Goal: Navigation & Orientation: Understand site structure

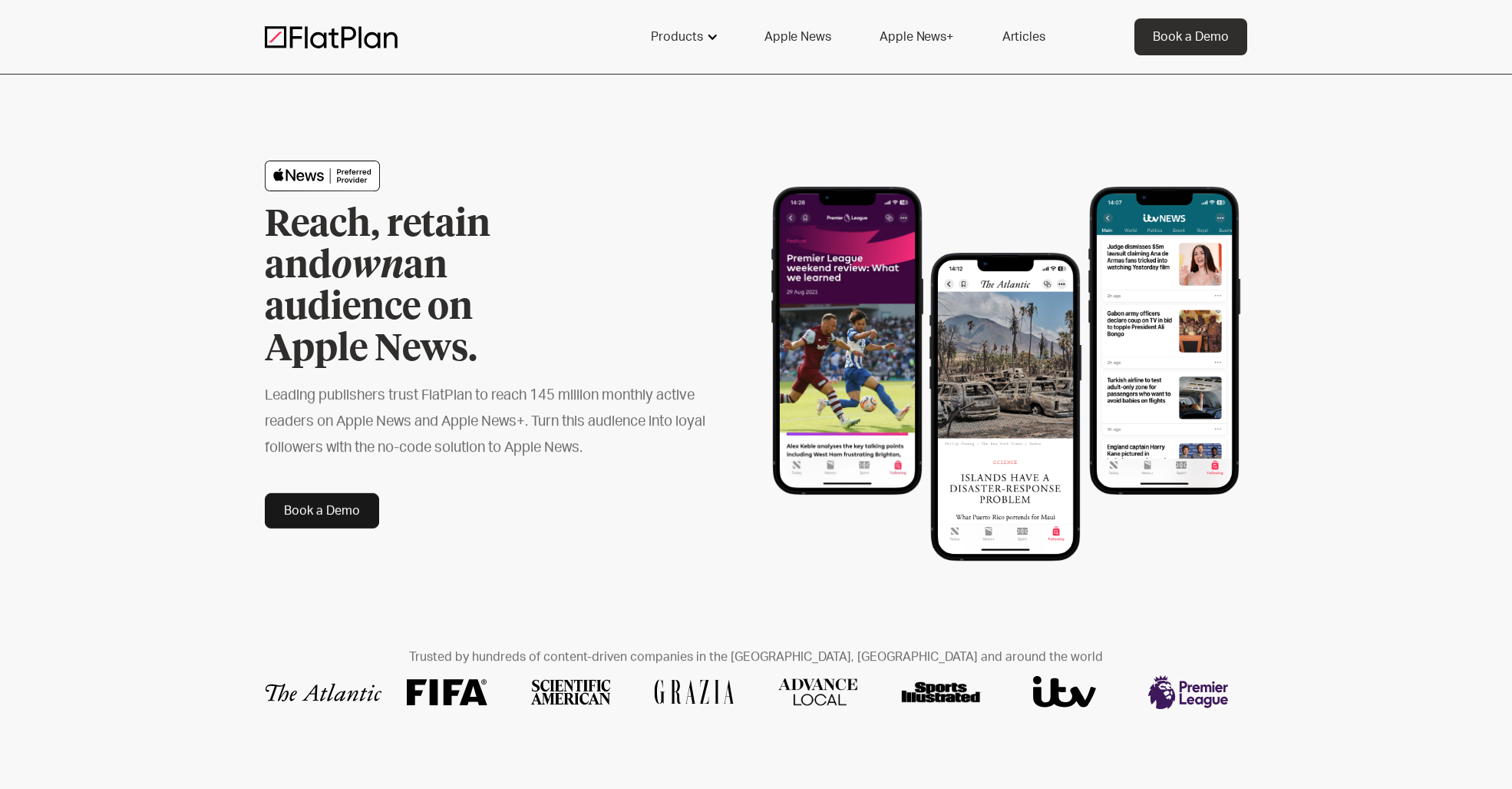
click at [680, 30] on div "Products" at bounding box center [677, 37] width 52 height 18
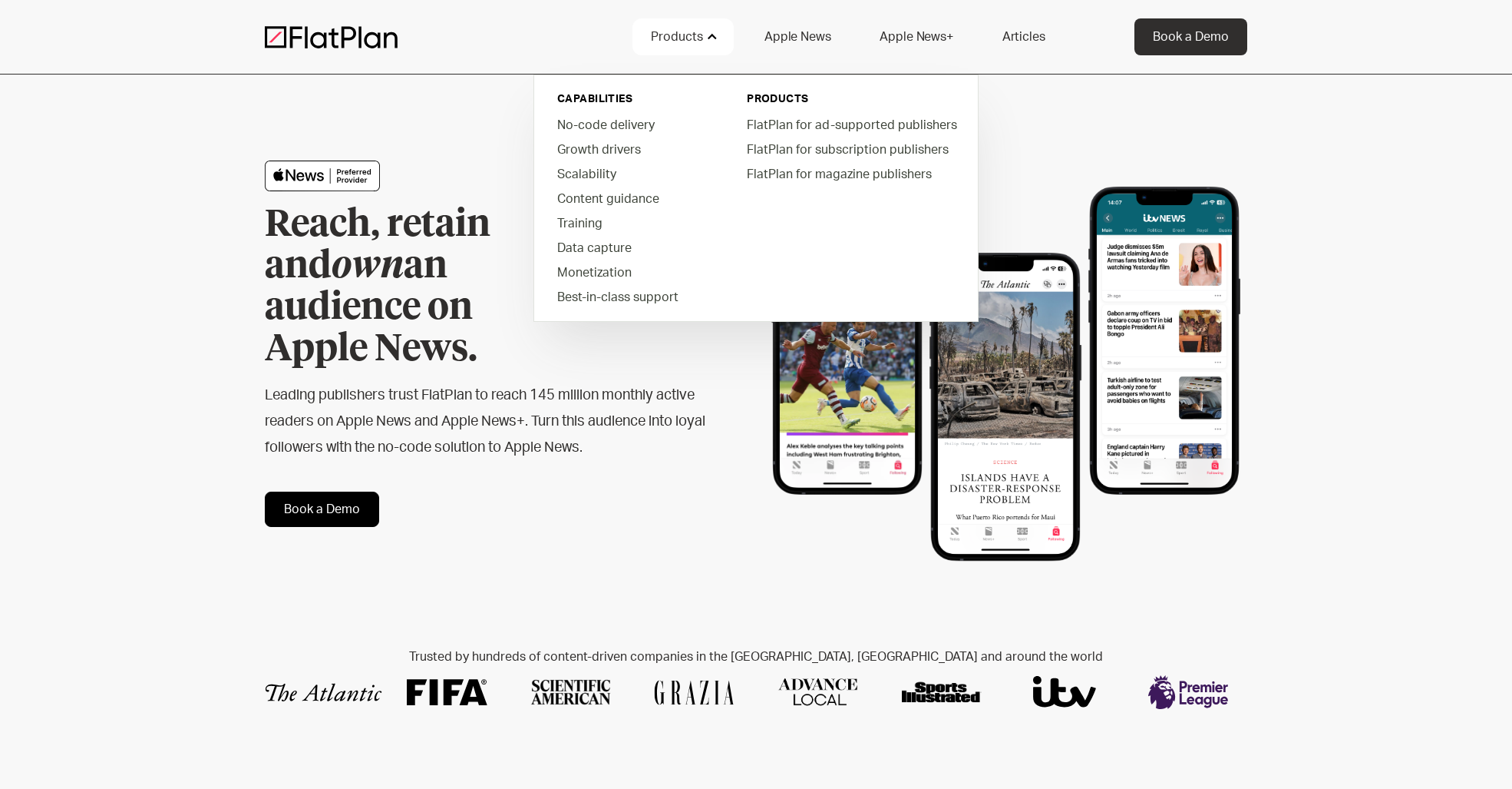
click at [680, 40] on div "Products" at bounding box center [677, 37] width 52 height 18
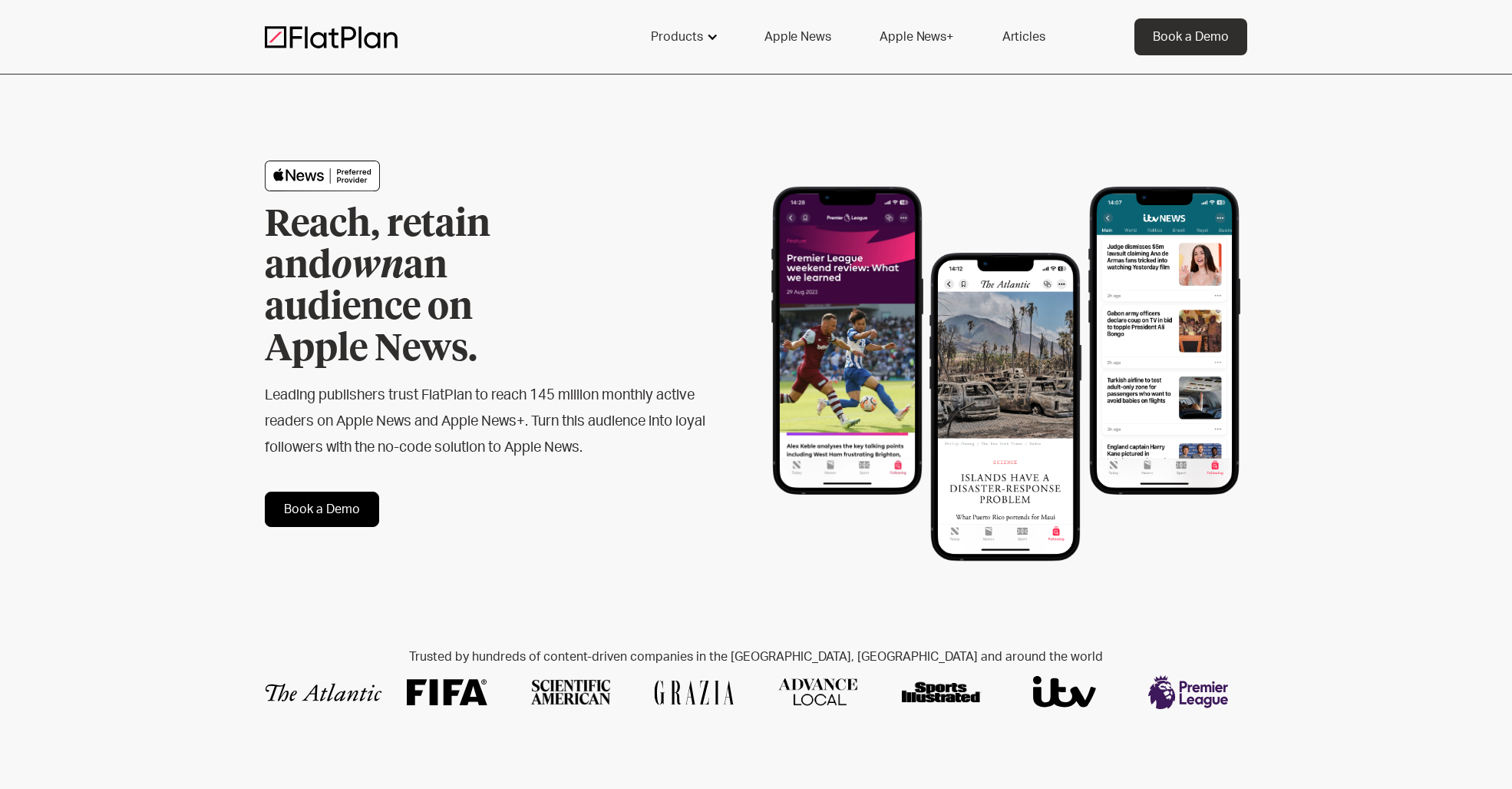
click at [687, 36] on div "Products" at bounding box center [677, 37] width 52 height 18
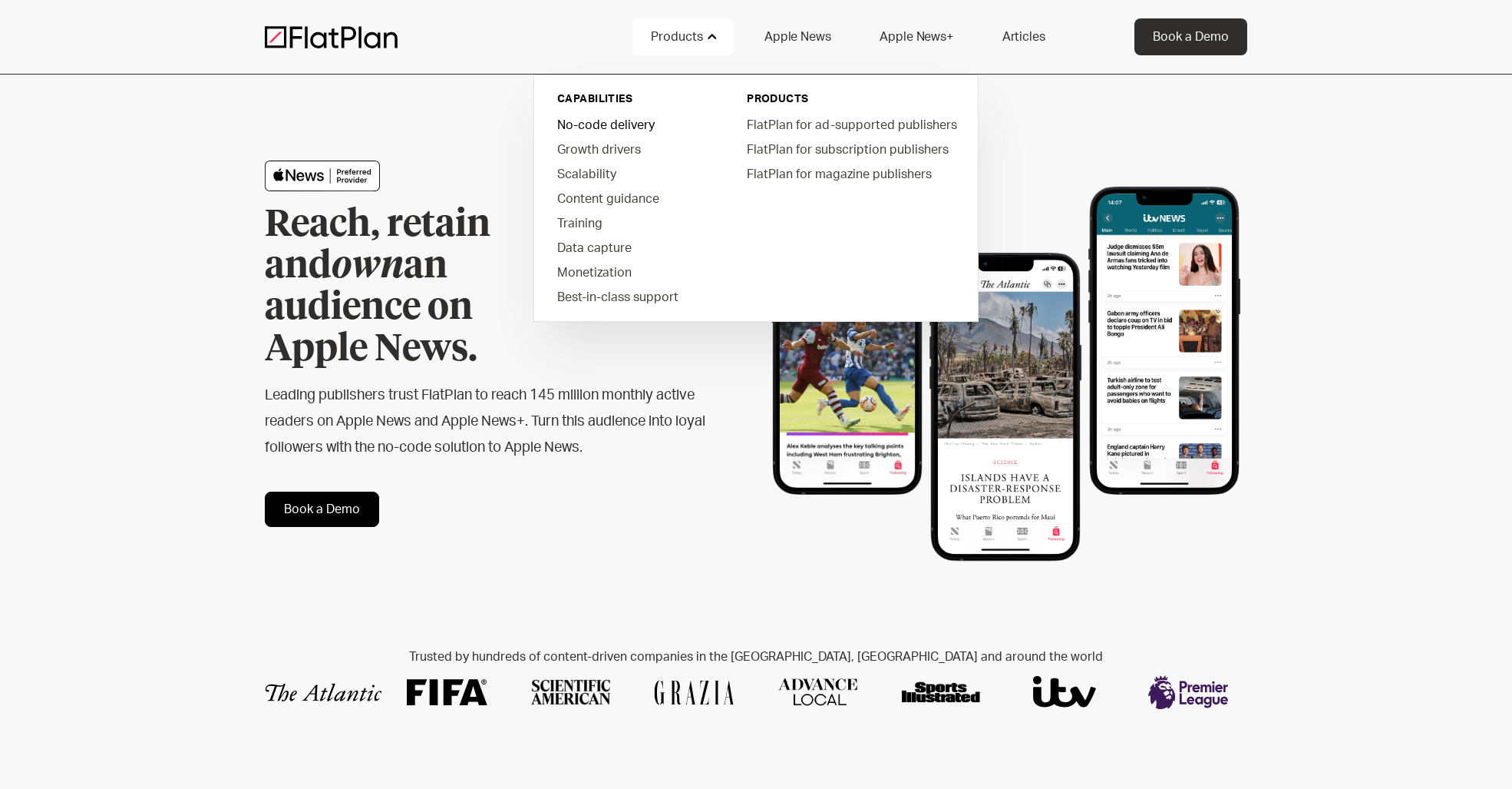
click at [611, 128] on link "No-code delivery" at bounding box center [632, 124] width 175 height 24
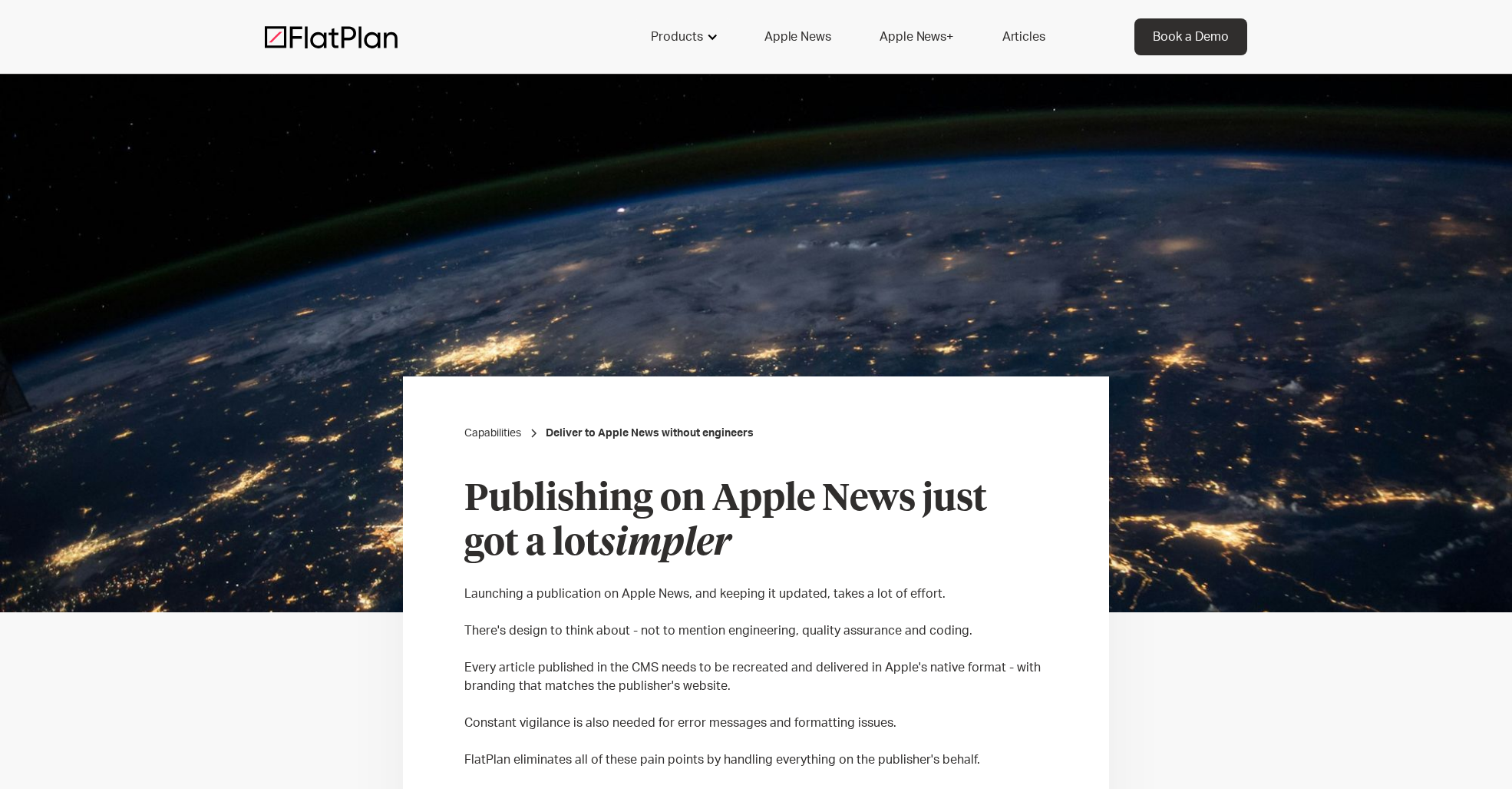
click at [699, 35] on div "Products" at bounding box center [677, 37] width 52 height 18
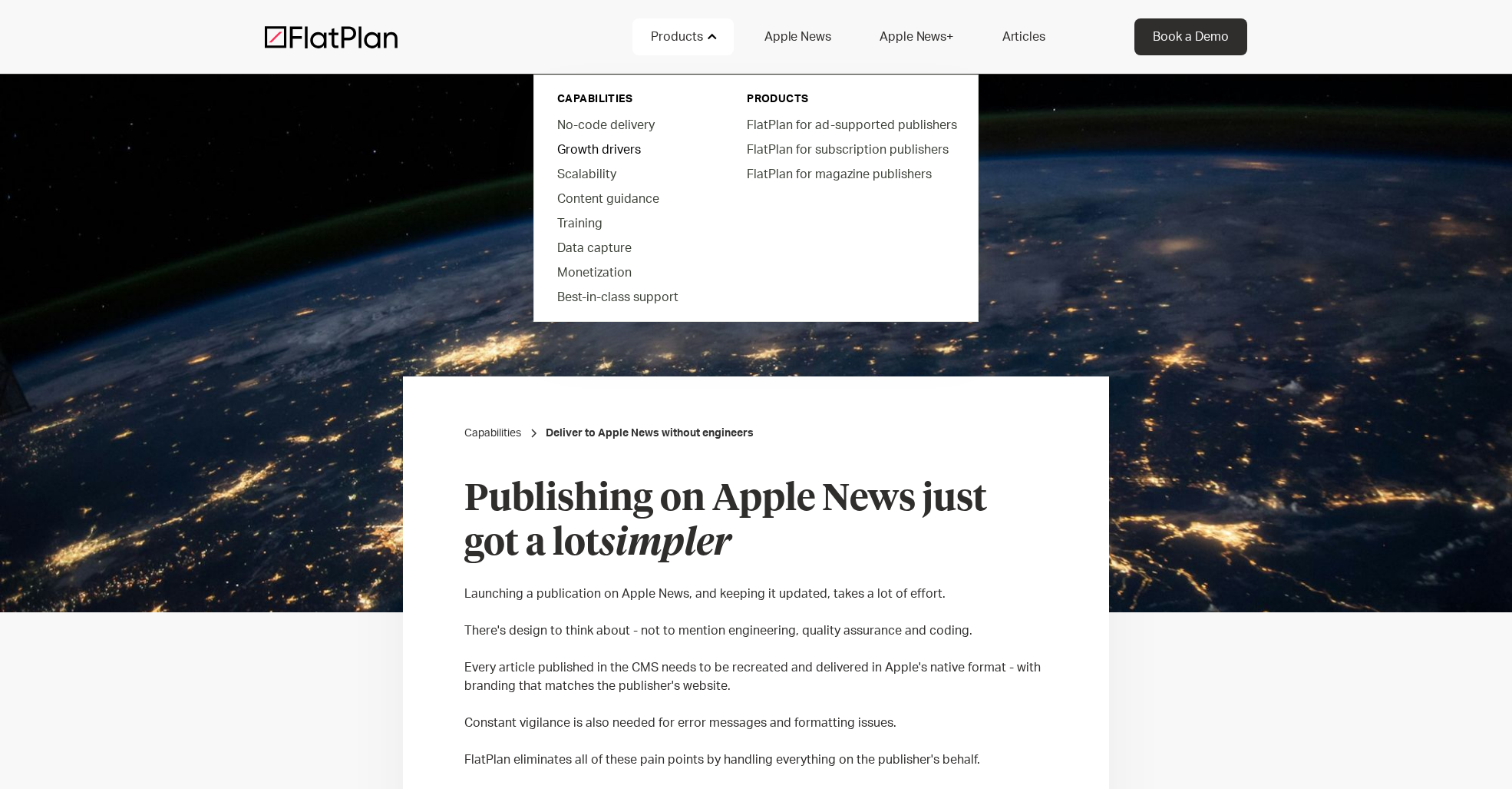
click at [623, 145] on link "Growth drivers" at bounding box center [632, 148] width 175 height 24
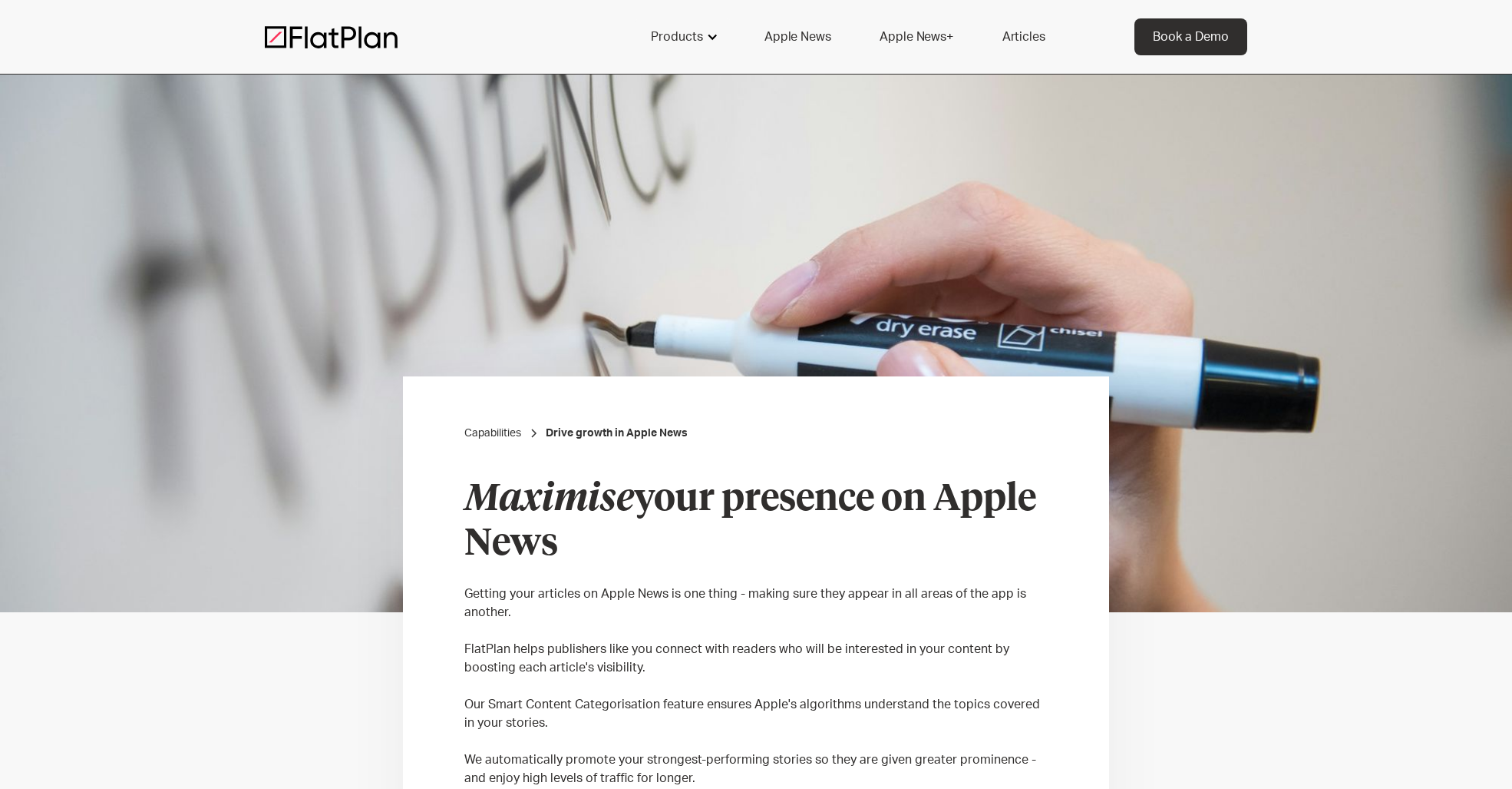
click at [696, 43] on div "Products" at bounding box center [677, 37] width 52 height 18
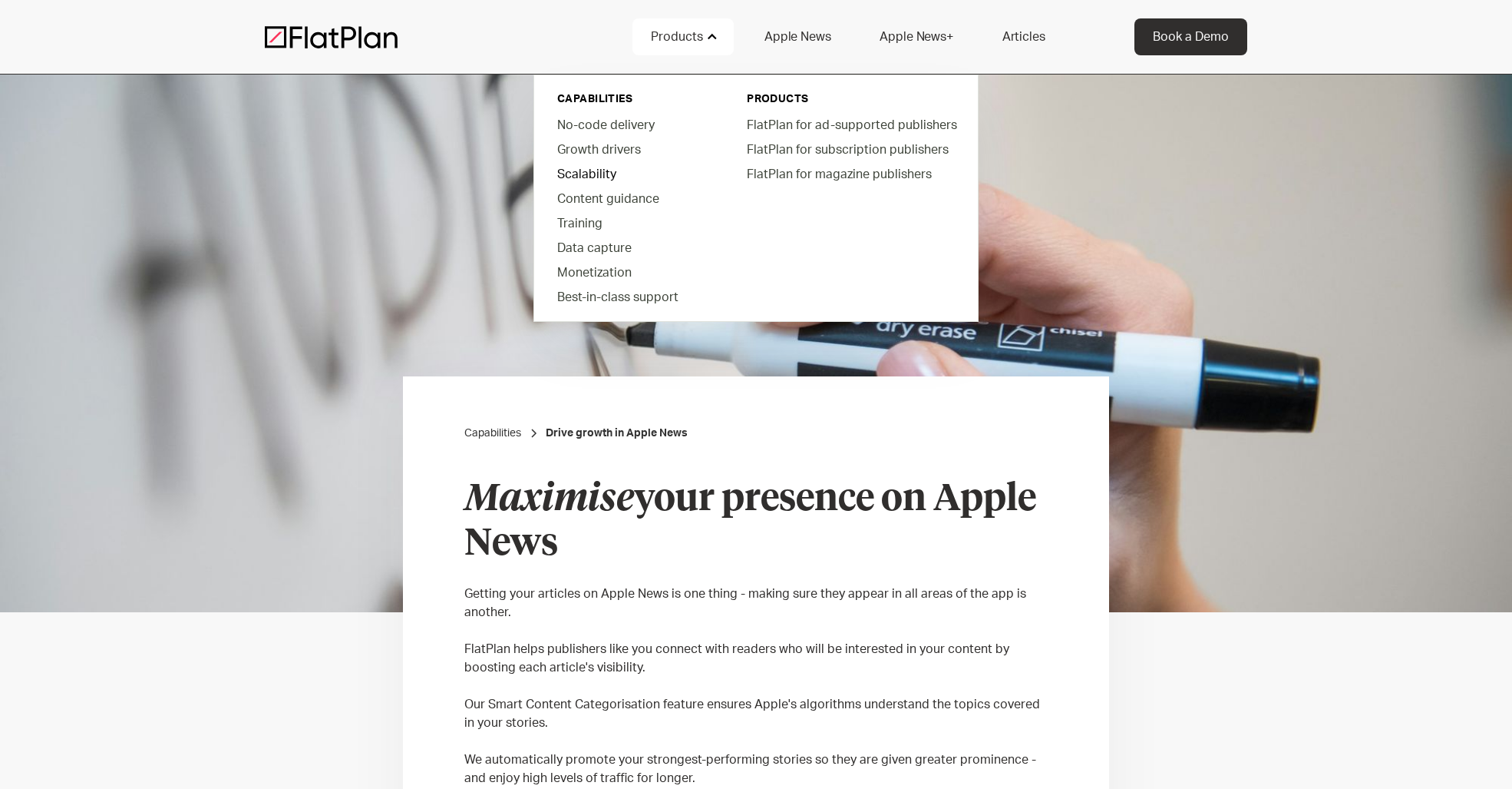
click at [612, 181] on link "Scalability" at bounding box center [632, 173] width 175 height 24
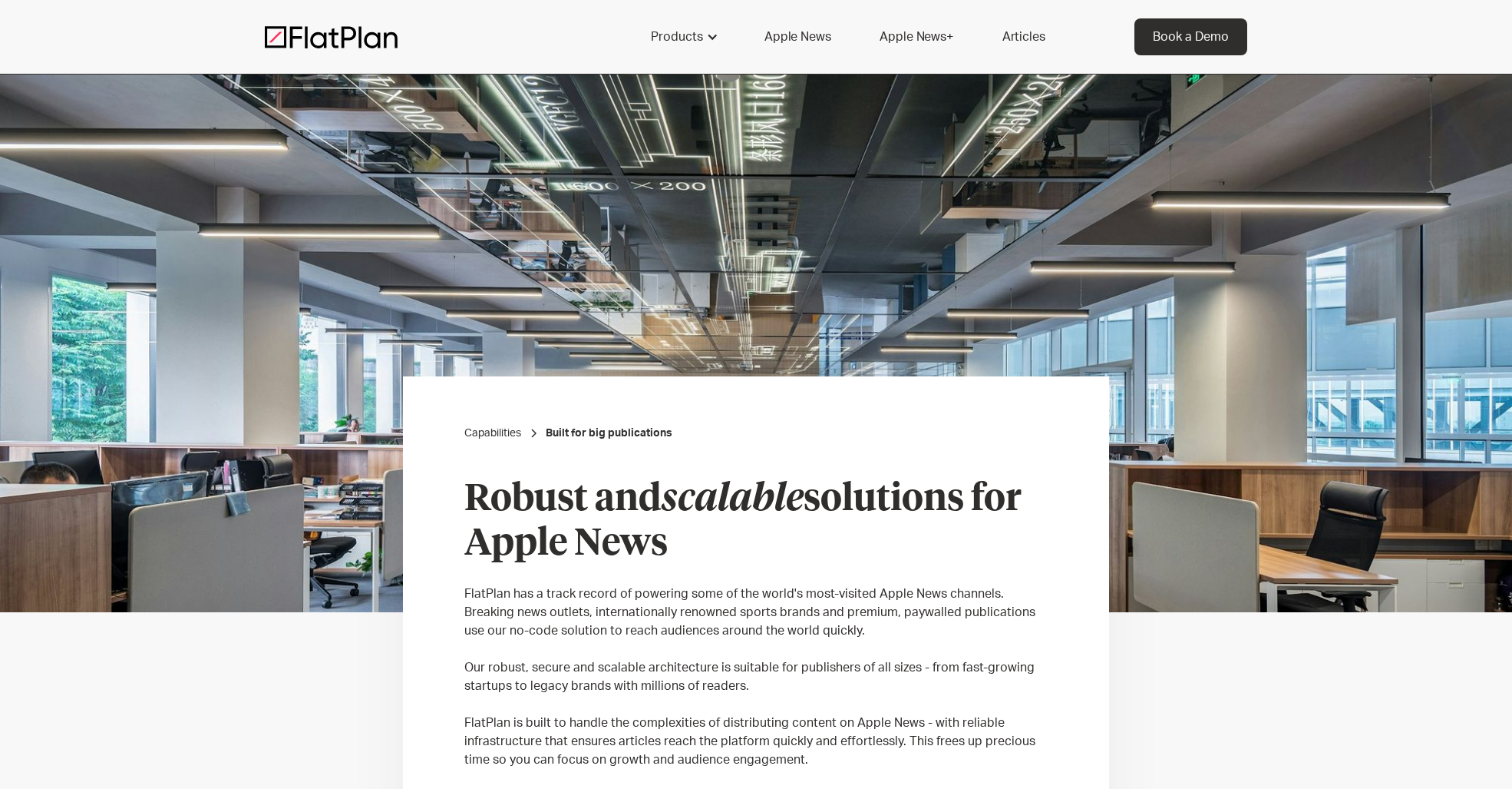
scroll to position [147, 0]
